Goal: Task Accomplishment & Management: Manage account settings

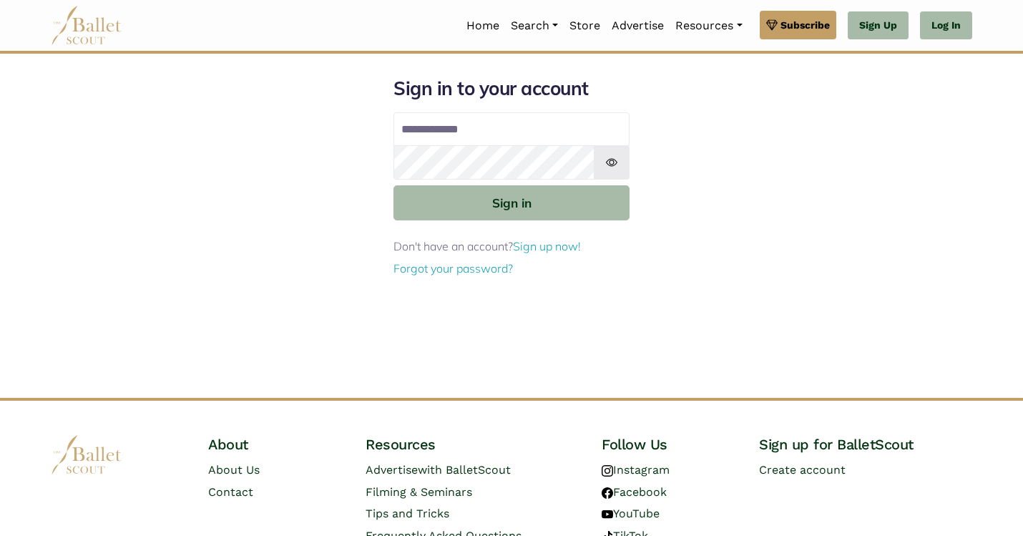
click at [489, 135] on input "Email address" at bounding box center [512, 129] width 236 height 34
type input "**********"
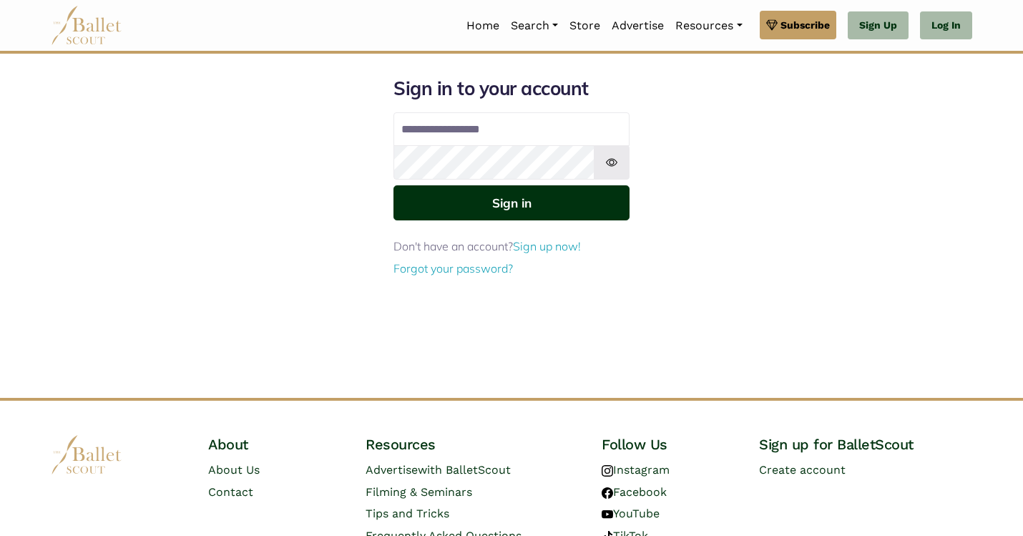
click at [503, 202] on button "Sign in" at bounding box center [512, 202] width 236 height 35
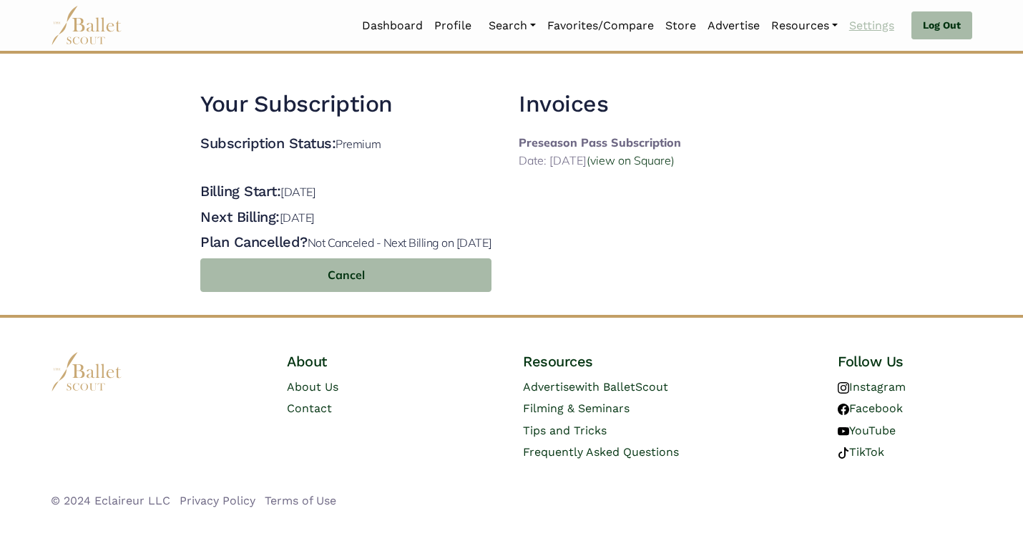
click at [867, 29] on link "Settings" at bounding box center [872, 26] width 57 height 30
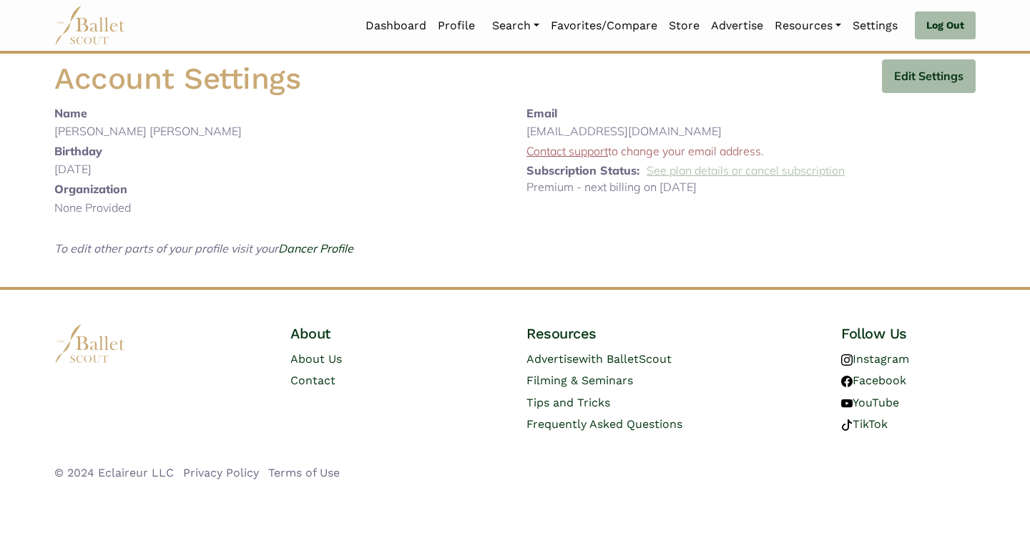
click at [696, 174] on link "See plan details or cancel subscription" at bounding box center [746, 170] width 198 height 14
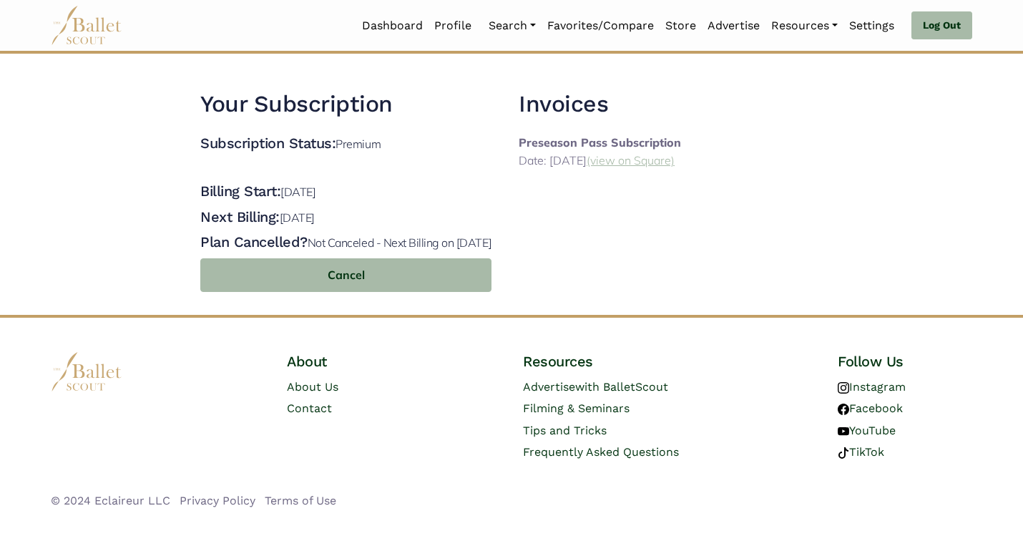
click at [665, 162] on link "(view on Square)" at bounding box center [631, 160] width 88 height 14
